Goal: Task Accomplishment & Management: Manage account settings

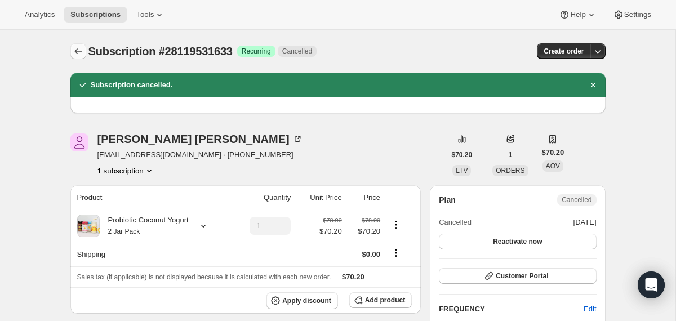
click at [73, 47] on icon "Subscriptions" at bounding box center [78, 51] width 11 height 11
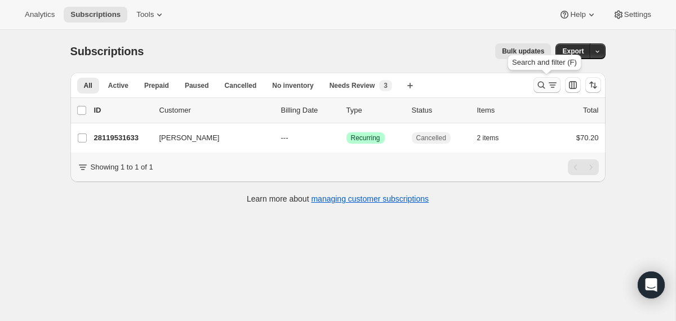
click at [541, 84] on icon "Search and filter results" at bounding box center [541, 84] width 11 height 11
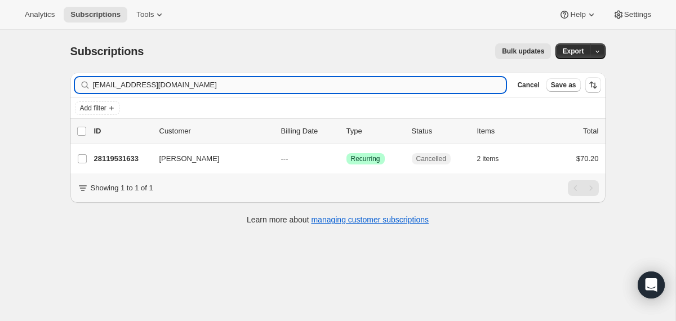
click at [416, 83] on input "connerbrisson@yahoo.com" at bounding box center [299, 85] width 413 height 16
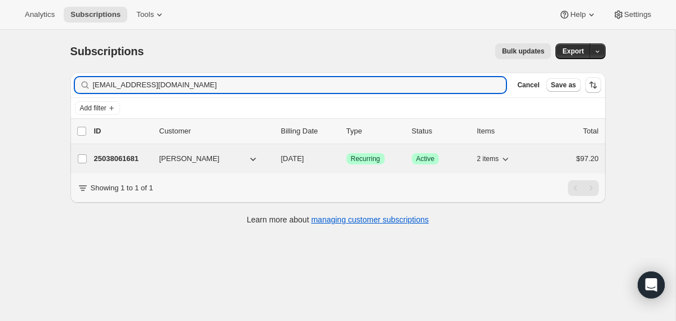
type input "[EMAIL_ADDRESS][DOMAIN_NAME]"
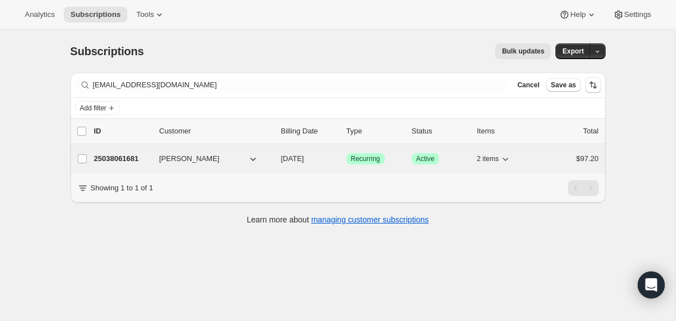
click at [278, 157] on div "25038061681 Monica Szeto 08/27/2025 Success Recurring Success Active 2 items $9…" at bounding box center [346, 159] width 505 height 16
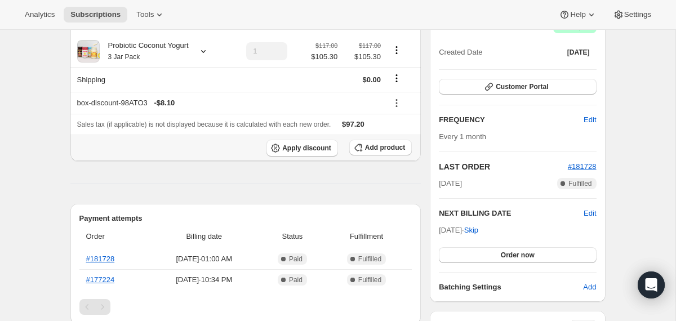
scroll to position [113, 0]
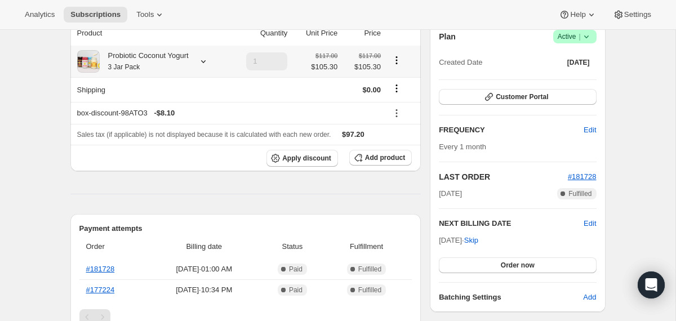
click at [185, 68] on div "Probiotic Coconut Yogurt 3 Jar Pack" at bounding box center [144, 61] width 89 height 23
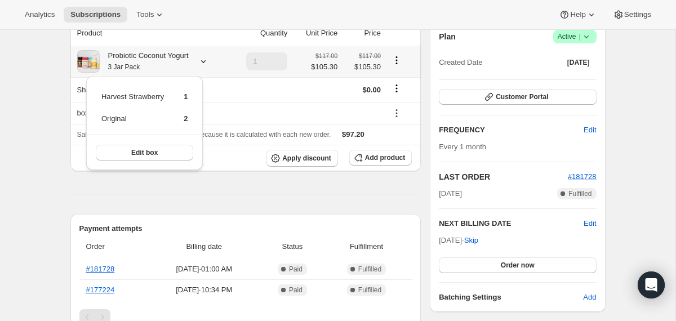
click at [185, 68] on div "Probiotic Coconut Yogurt 3 Jar Pack" at bounding box center [144, 61] width 89 height 23
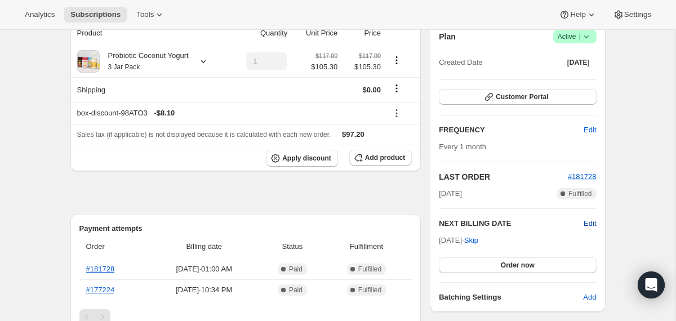
click at [589, 224] on span "Edit" at bounding box center [589, 223] width 12 height 11
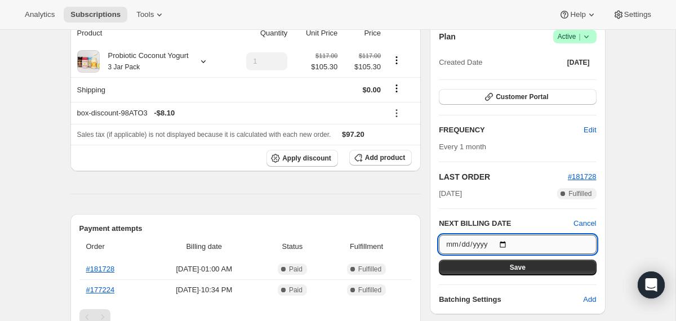
click at [504, 240] on input "2025-08-27" at bounding box center [517, 244] width 157 height 19
click at [509, 242] on input "2025-08-21" at bounding box center [517, 244] width 157 height 19
type input "2025-08-14"
click at [471, 269] on button "Save" at bounding box center [517, 268] width 157 height 16
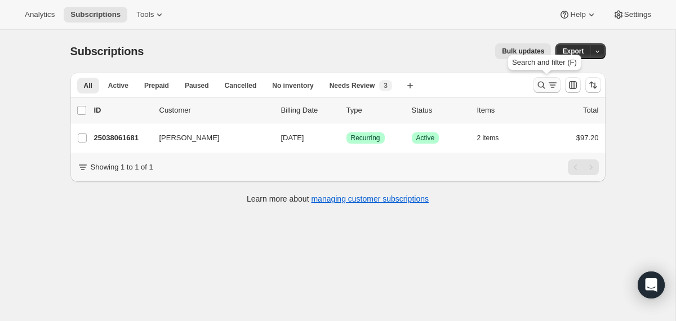
click at [543, 82] on icon "Search and filter results" at bounding box center [541, 84] width 11 height 11
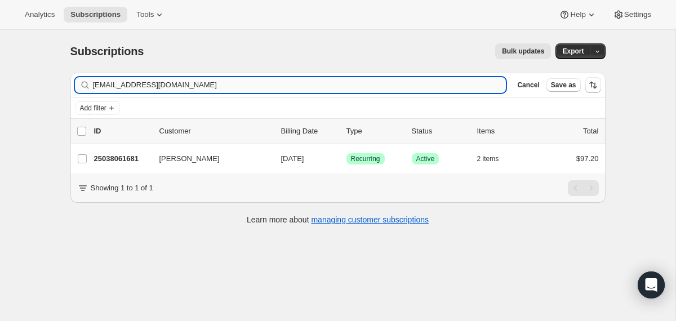
click at [404, 82] on input "[EMAIL_ADDRESS][DOMAIN_NAME]" at bounding box center [299, 85] width 413 height 16
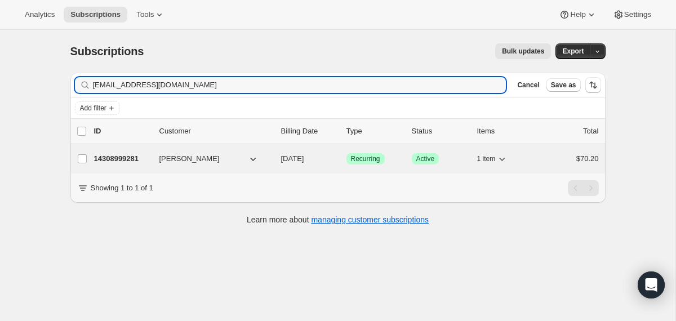
type input "[EMAIL_ADDRESS][DOMAIN_NAME]"
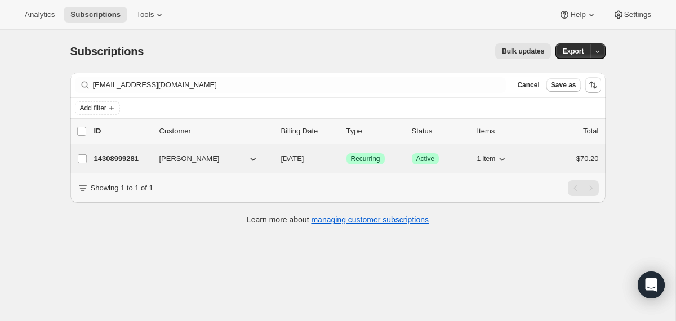
click at [273, 160] on div "14308999281 [PERSON_NAME] [DATE] Success Recurring Success Active 1 item $70.20" at bounding box center [346, 159] width 505 height 16
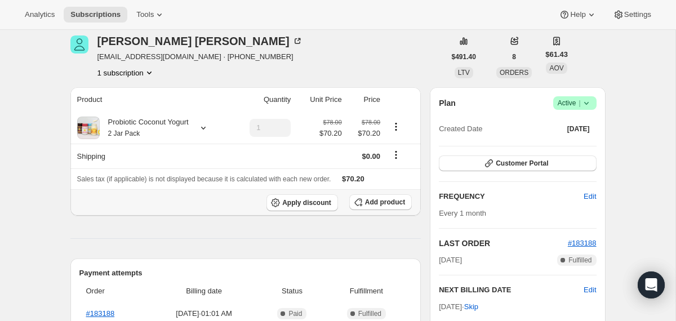
scroll to position [43, 0]
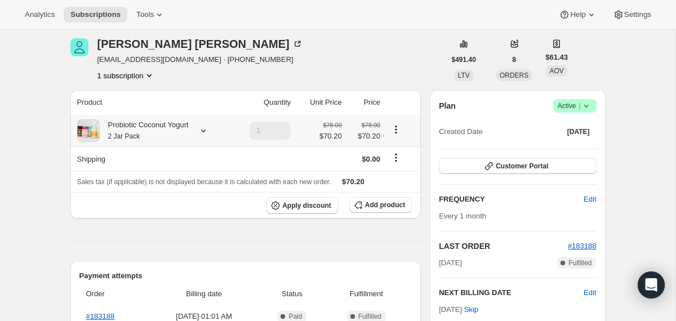
click at [179, 128] on div "Probiotic Coconut Yogurt 2 Jar Pack" at bounding box center [144, 130] width 89 height 23
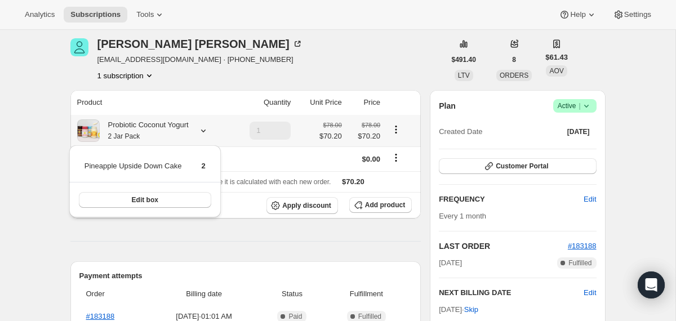
click at [179, 128] on div "Probiotic Coconut Yogurt 2 Jar Pack" at bounding box center [144, 130] width 89 height 23
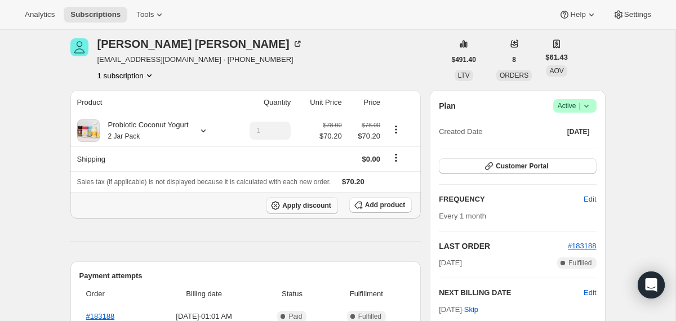
click at [321, 206] on span "Apply discount" at bounding box center [306, 205] width 49 height 9
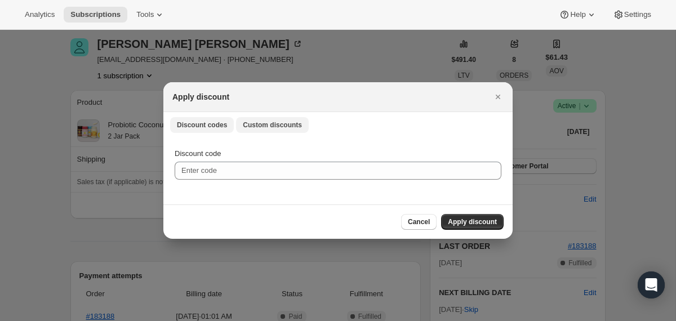
click at [282, 122] on span "Custom discounts" at bounding box center [272, 125] width 59 height 9
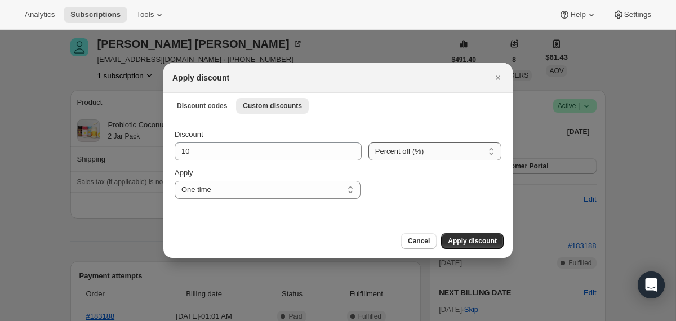
click at [417, 150] on select "Percent off (%) Amount off ($)" at bounding box center [434, 151] width 133 height 18
select select "fixed"
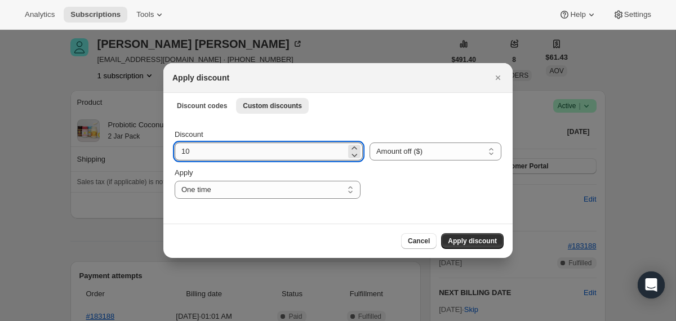
click at [228, 150] on input "10" at bounding box center [260, 151] width 171 height 18
type input "70.2"
click at [455, 236] on button "Apply discount" at bounding box center [472, 241] width 63 height 16
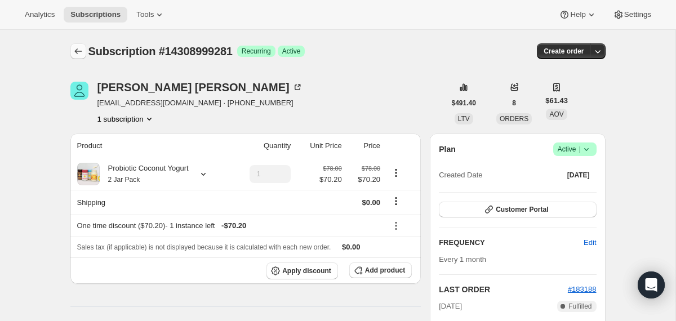
click at [75, 47] on icon "Subscriptions" at bounding box center [78, 51] width 11 height 11
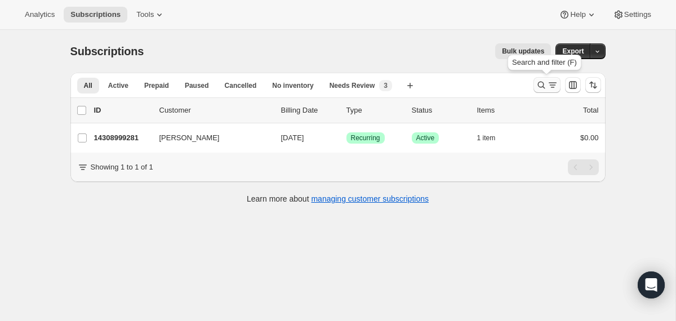
click at [537, 88] on icon "Search and filter results" at bounding box center [541, 84] width 11 height 11
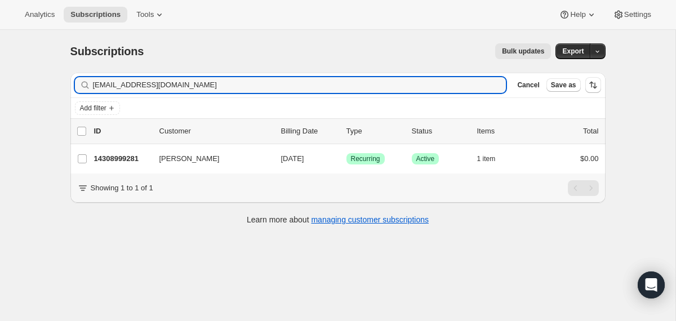
click at [403, 93] on div "Filter subscribers [EMAIL_ADDRESS][DOMAIN_NAME] Clear Cancel Save as" at bounding box center [337, 85] width 535 height 25
click at [401, 84] on input "[EMAIL_ADDRESS][DOMAIN_NAME]" at bounding box center [289, 85] width 393 height 16
paste input "annaknavarrete"
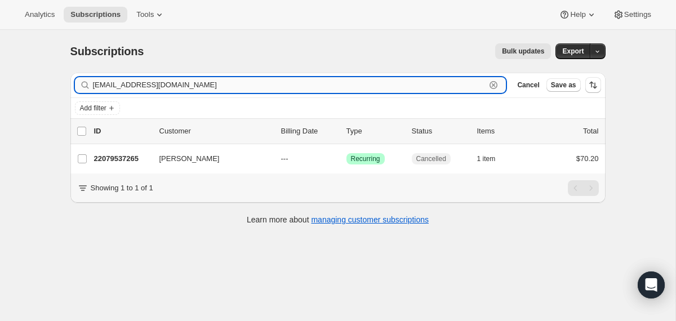
click at [440, 79] on input "[EMAIL_ADDRESS][DOMAIN_NAME]" at bounding box center [289, 85] width 393 height 16
paste input "joannxydis"
type input "[EMAIL_ADDRESS][DOMAIN_NAME]"
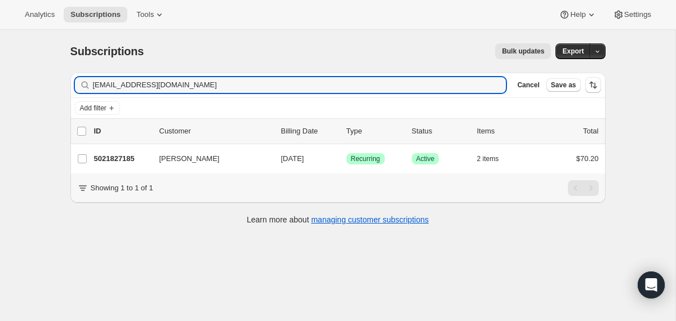
click at [279, 165] on div "5021827185 [PERSON_NAME] [DATE] Success Recurring Success Active 2 items $70.20" at bounding box center [346, 159] width 505 height 16
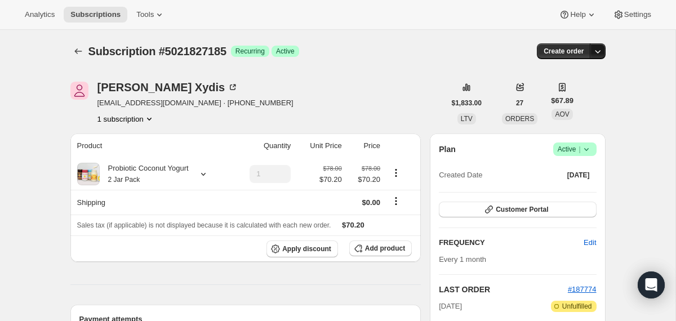
click at [601, 48] on icon "button" at bounding box center [597, 51] width 11 height 11
click at [559, 91] on span "Create custom one-time order" at bounding box center [549, 94] width 97 height 8
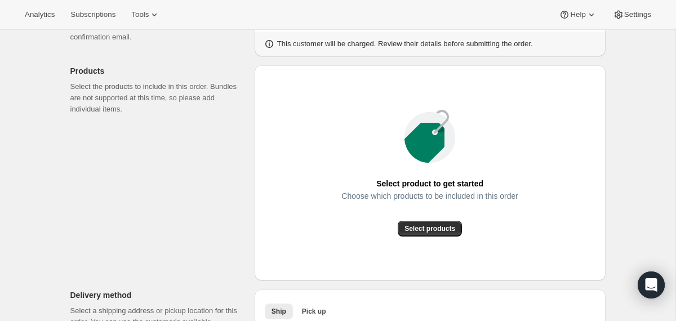
scroll to position [128, 0]
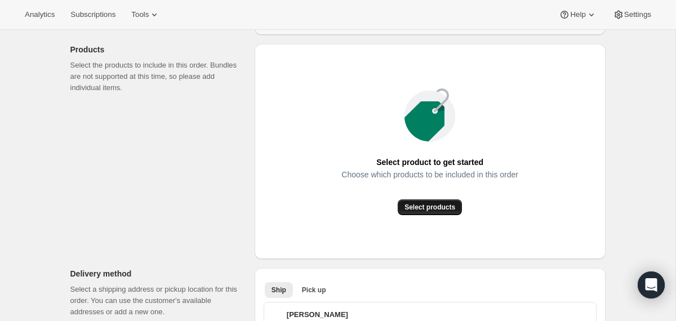
click at [416, 212] on button "Select products" at bounding box center [430, 207] width 64 height 16
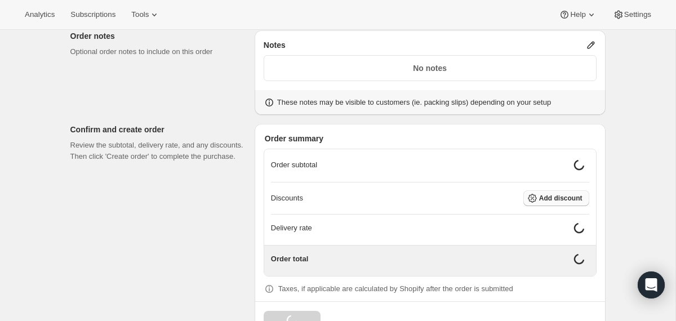
scroll to position [655, 0]
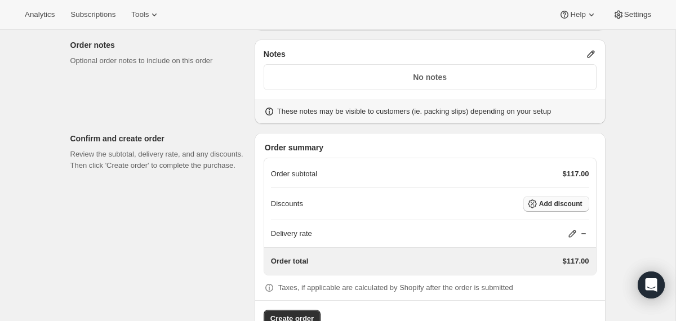
click at [549, 199] on span "Add discount" at bounding box center [560, 203] width 43 height 9
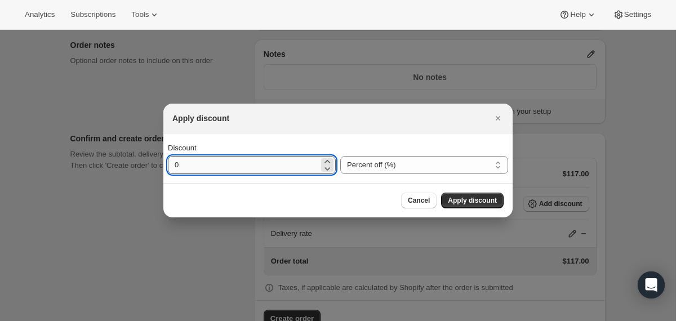
click at [249, 162] on input "0" at bounding box center [243, 165] width 151 height 18
click at [215, 165] on input "0" at bounding box center [243, 165] width 151 height 18
type input "19.8"
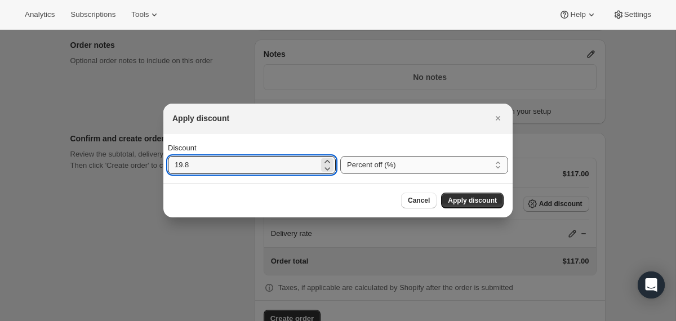
click at [366, 164] on select "Percent off (%) Amount off ($)" at bounding box center [424, 165] width 168 height 18
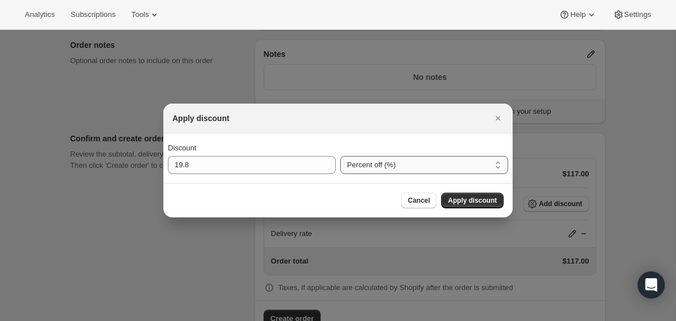
select select "fixedAmount"
click at [471, 201] on span "Apply discount" at bounding box center [472, 200] width 49 height 9
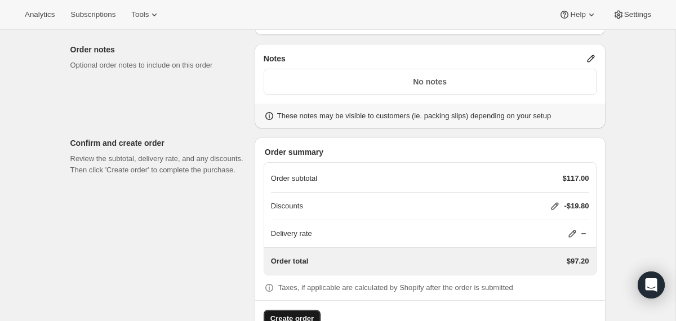
click at [280, 313] on span "Create order" at bounding box center [291, 318] width 43 height 11
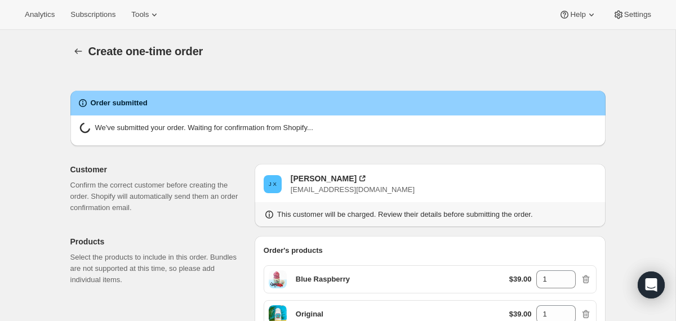
radio input "true"
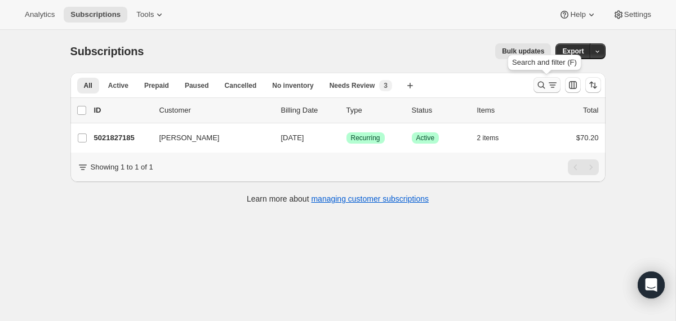
click at [537, 89] on icon "Search and filter results" at bounding box center [541, 84] width 11 height 11
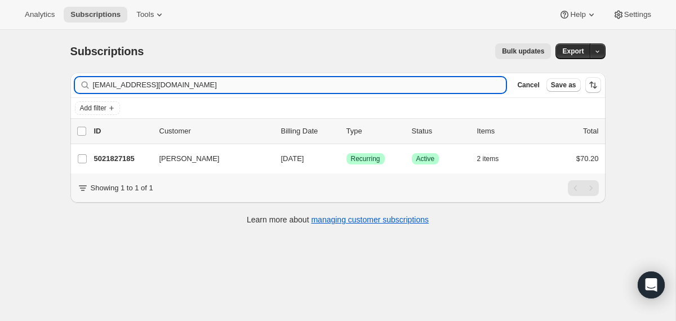
click at [405, 86] on input "[EMAIL_ADDRESS][DOMAIN_NAME]" at bounding box center [299, 85] width 413 height 16
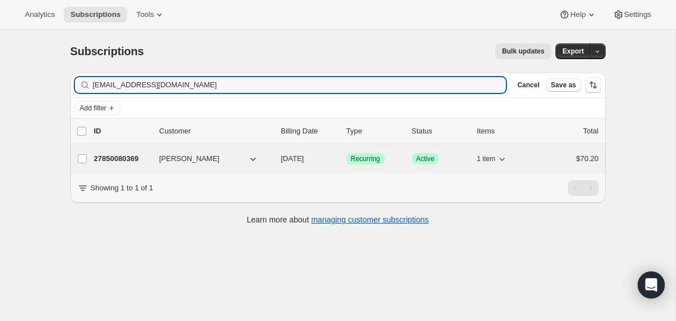
type input "[EMAIL_ADDRESS][DOMAIN_NAME]"
click at [271, 162] on div "[PERSON_NAME]" at bounding box center [215, 158] width 113 height 11
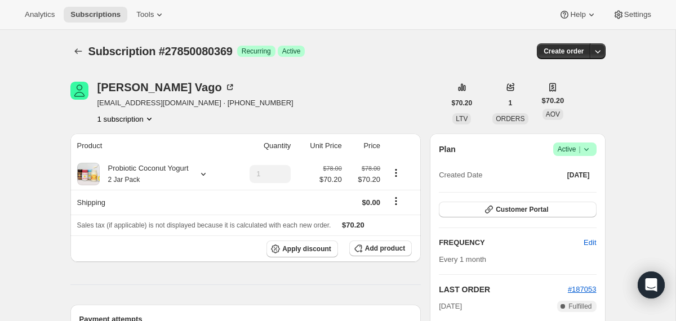
click at [582, 153] on icon at bounding box center [586, 149] width 11 height 11
click at [571, 187] on span "Cancel subscription" at bounding box center [570, 190] width 64 height 8
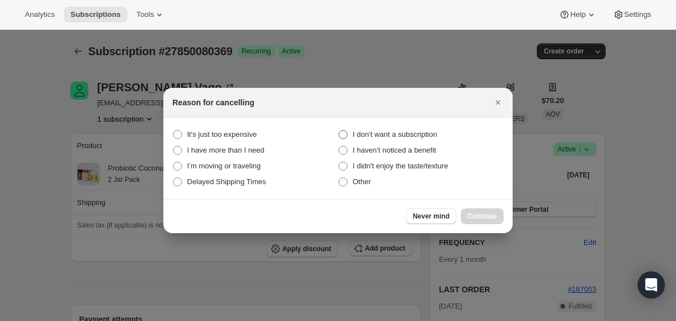
click at [424, 133] on span "I don't want a subscription" at bounding box center [395, 134] width 84 height 8
click at [339, 131] on subscription "I don't want a subscription" at bounding box center [338, 130] width 1 height 1
radio subscription "true"
click at [472, 212] on button "Continue" at bounding box center [482, 216] width 43 height 16
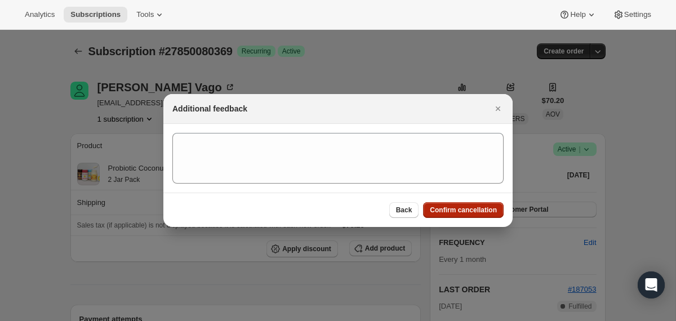
click at [471, 211] on span "Confirm cancellation" at bounding box center [463, 210] width 67 height 9
